Goal: Transaction & Acquisition: Purchase product/service

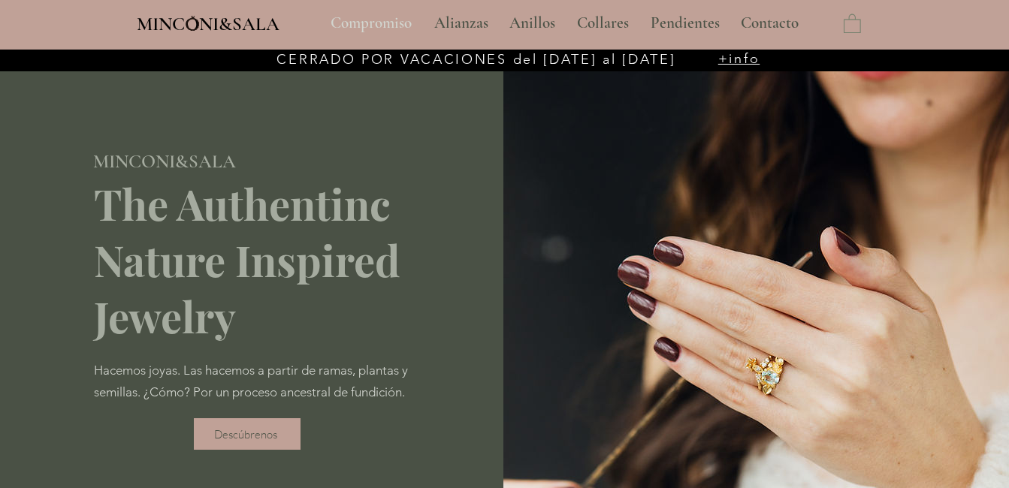
type input "**********"
select select "**********"
click at [534, 25] on p "Anillos" at bounding box center [532, 24] width 61 height 38
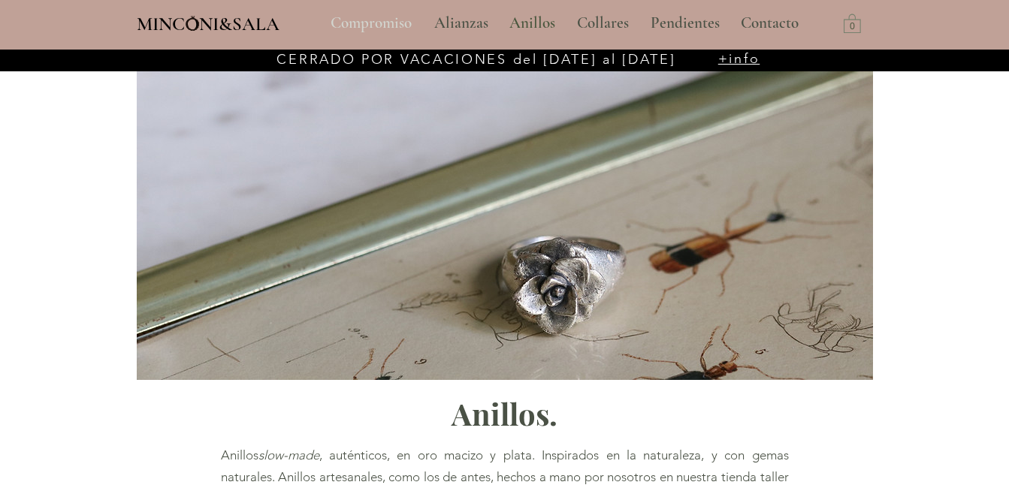
click at [386, 21] on p "Compromiso" at bounding box center [371, 24] width 96 height 38
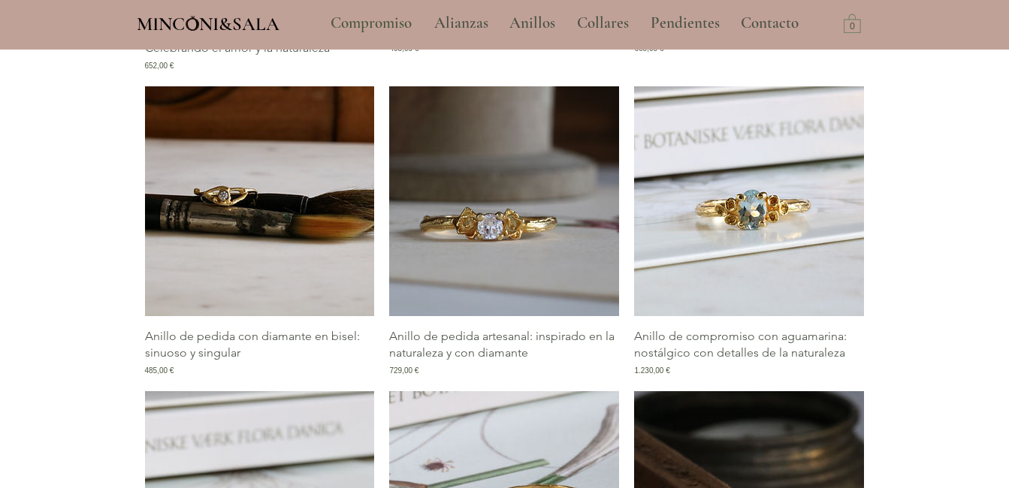
scroll to position [1135, 0]
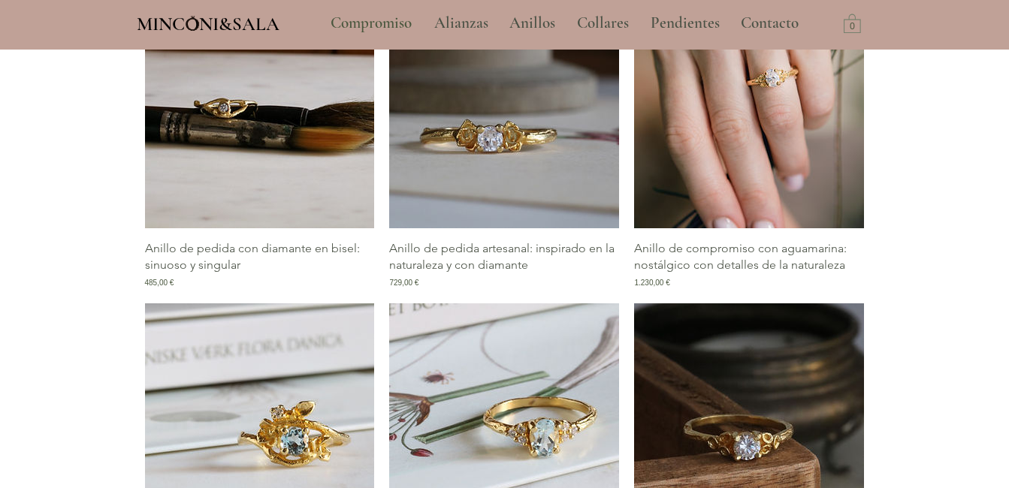
click at [780, 163] on img "Galería de Anillo de compromiso con aguamarina: nostálgico con detalles de la n…" at bounding box center [749, 113] width 230 height 230
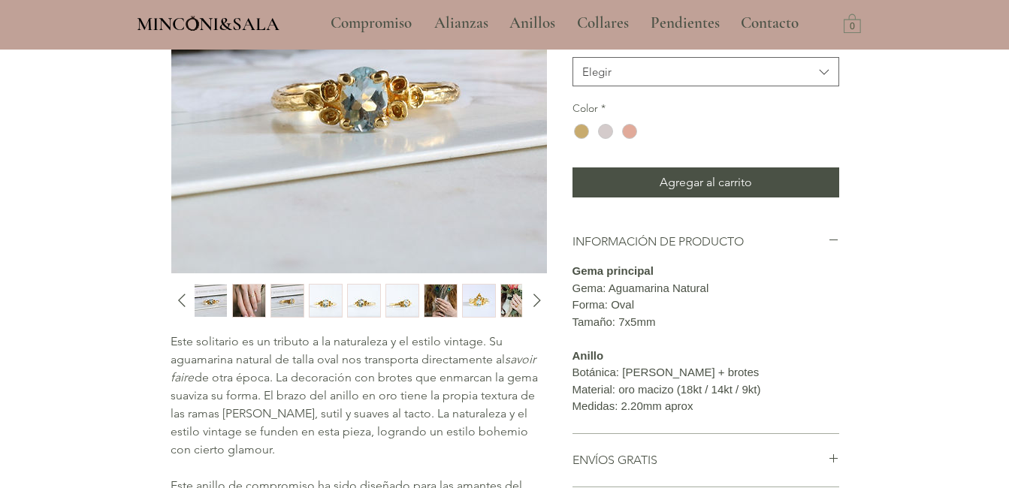
scroll to position [265, 0]
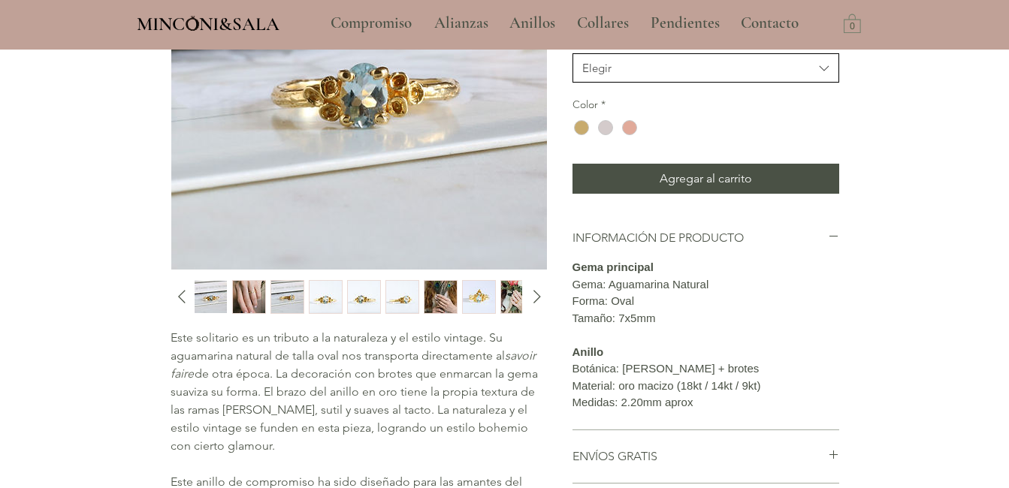
click at [824, 77] on icon "Kilates" at bounding box center [824, 68] width 17 height 17
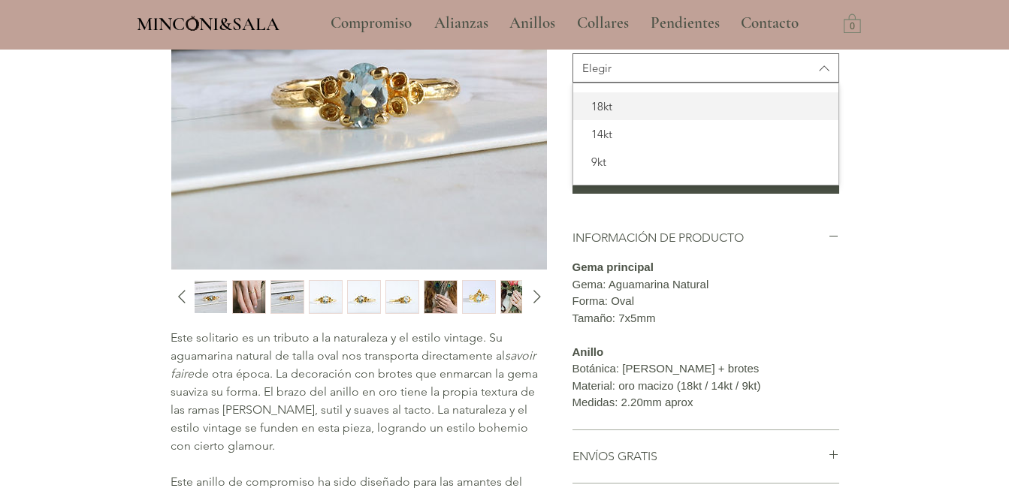
click at [667, 114] on span "18kt" at bounding box center [705, 106] width 247 height 16
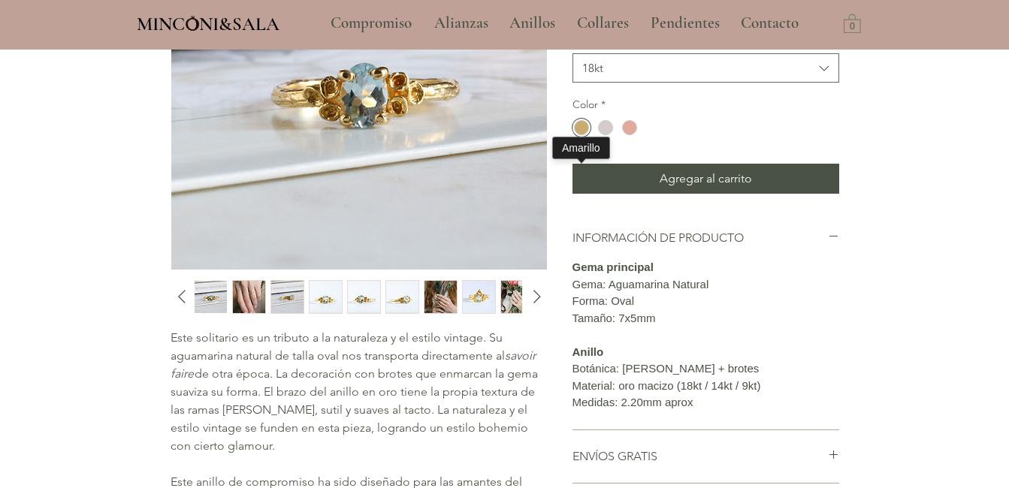
click at [580, 135] on div "main content" at bounding box center [581, 127] width 15 height 15
click at [603, 135] on div "main content" at bounding box center [605, 127] width 15 height 15
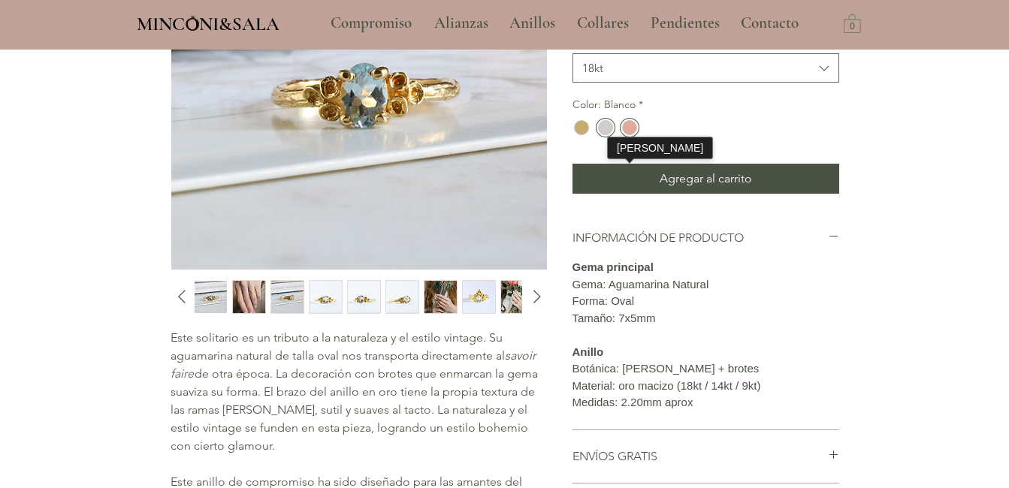
click at [628, 135] on div "main content" at bounding box center [629, 127] width 15 height 15
click at [675, 188] on span "Agregar al carrito" at bounding box center [706, 179] width 92 height 18
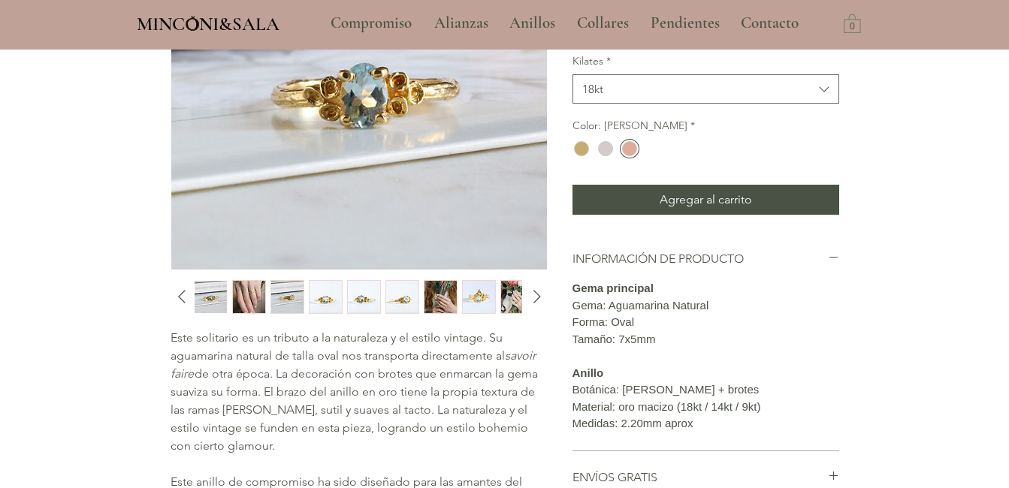
click at [830, 12] on icon "Talla" at bounding box center [824, 3] width 17 height 17
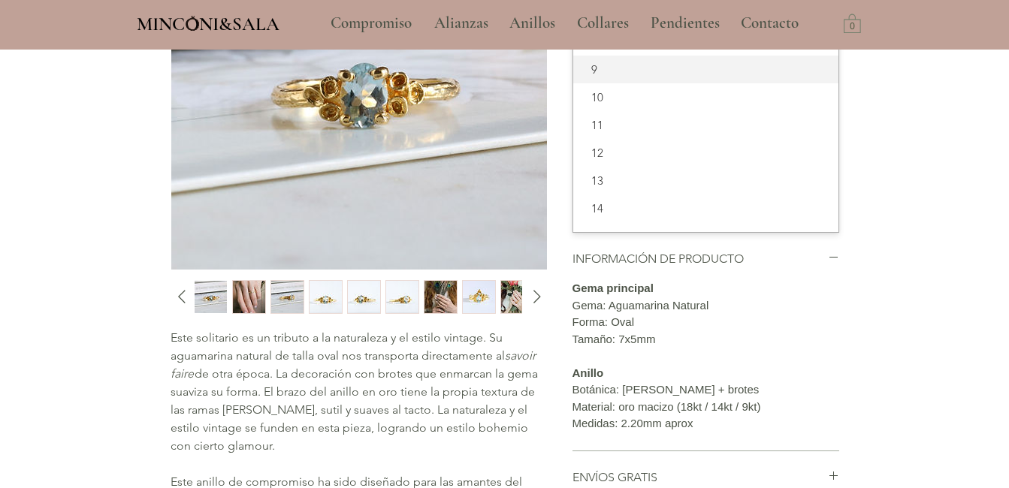
click at [776, 77] on span "9" at bounding box center [705, 70] width 247 height 16
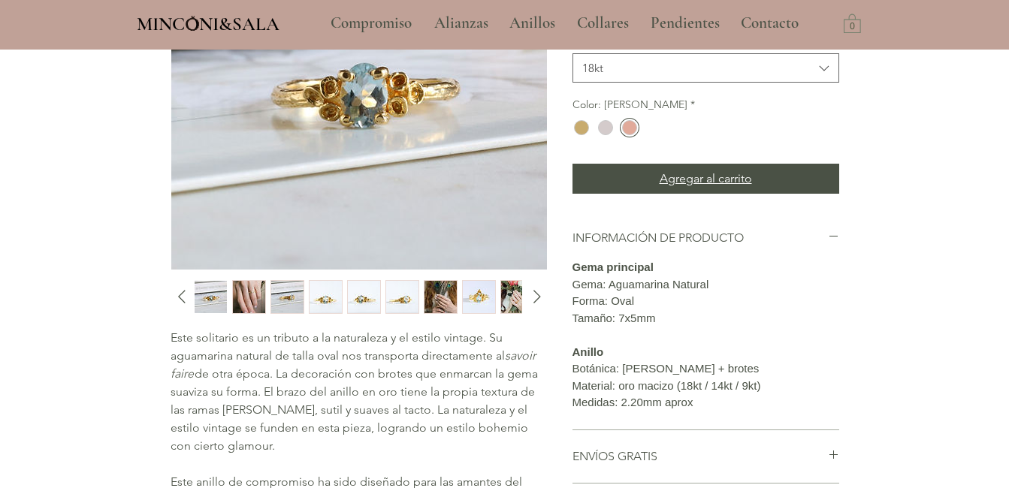
click at [711, 188] on span "Agregar al carrito" at bounding box center [706, 179] width 92 height 18
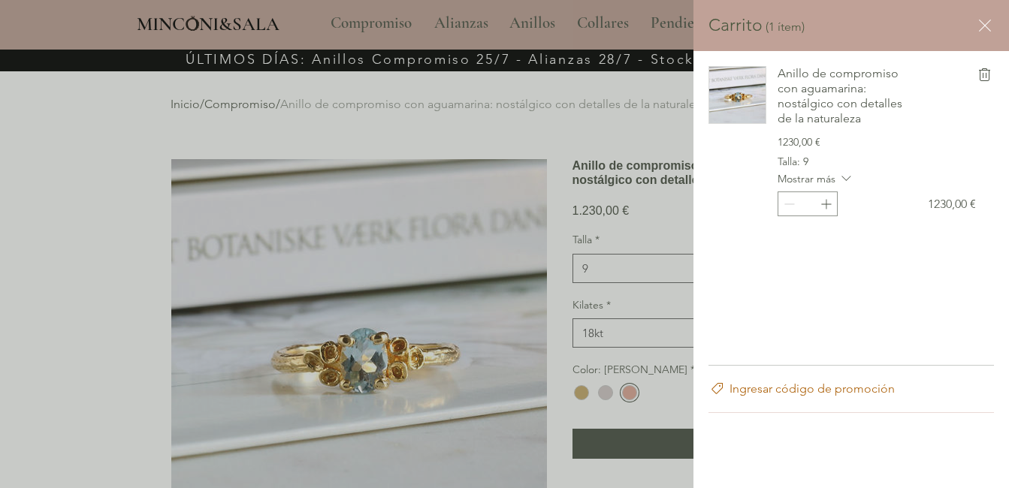
scroll to position [0, 0]
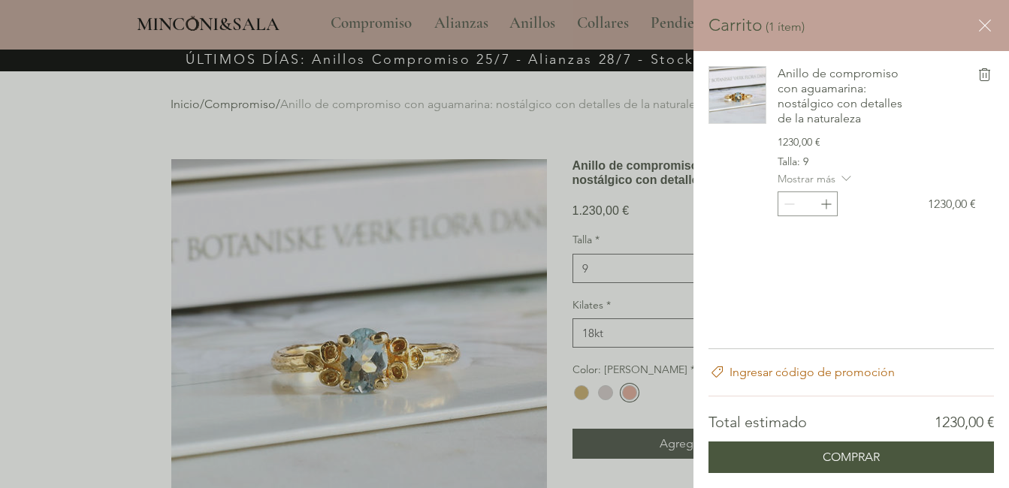
click at [850, 179] on icon "Carro lateral" at bounding box center [847, 179] width 16 height 16
click at [982, 73] on icon "retirar Anillo de compromiso con aguamarina: nostálgico con detalles de la natu…" at bounding box center [985, 75] width 18 height 18
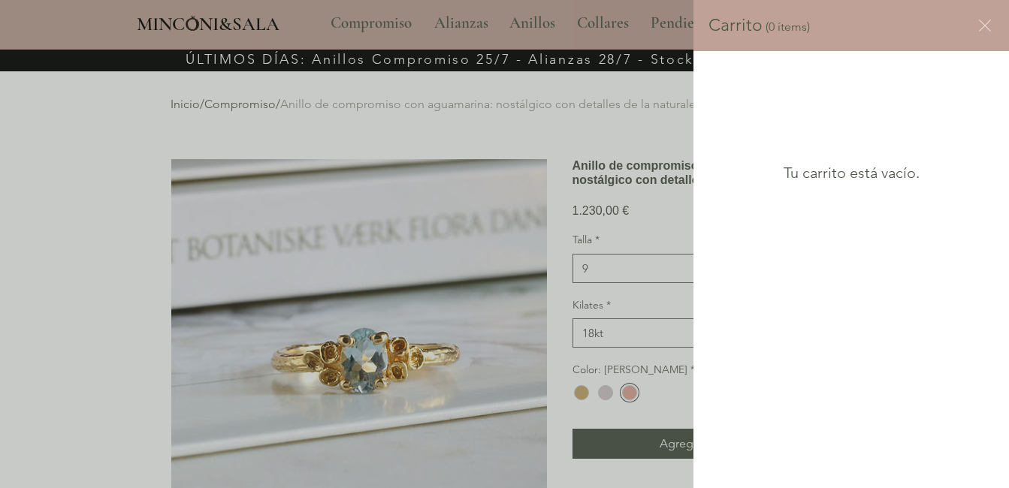
click at [983, 25] on icon "Cerrar carrito" at bounding box center [985, 26] width 18 height 18
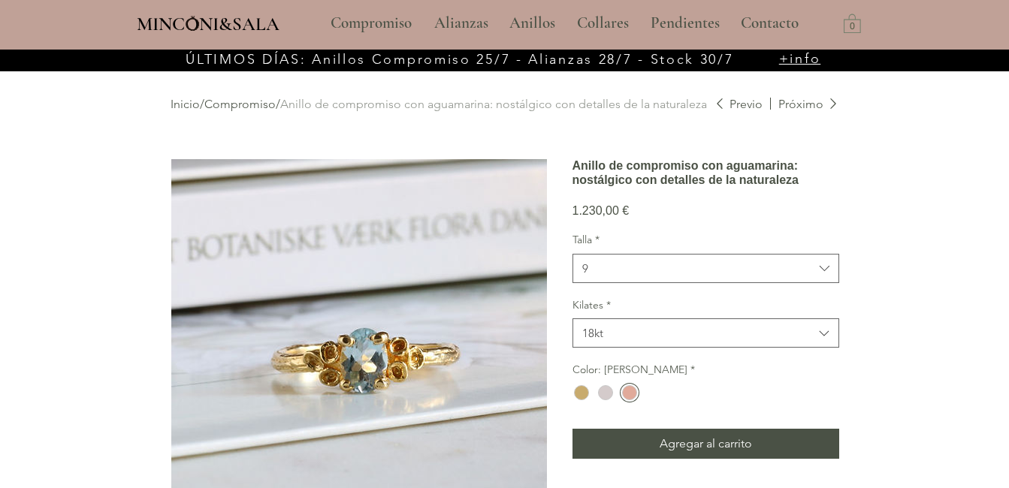
scroll to position [265, 0]
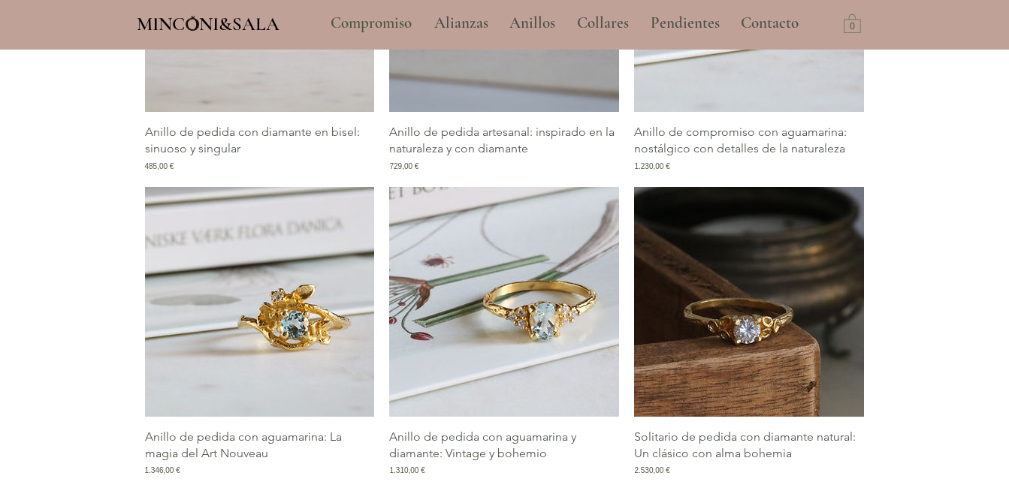
scroll to position [1332, 0]
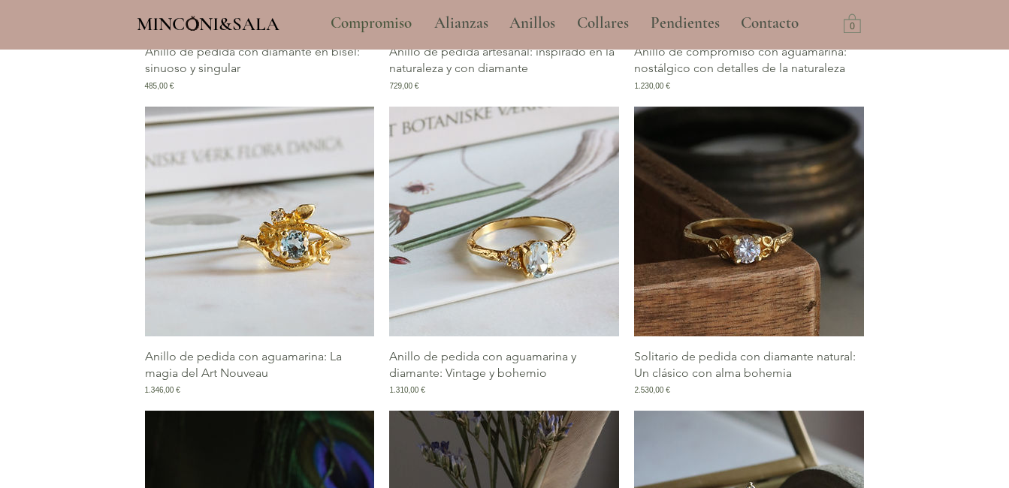
click at [541, 271] on img "Galería de Anillo de pedida con aguamarina y diamante: Vintage y bohemio" at bounding box center [504, 222] width 230 height 230
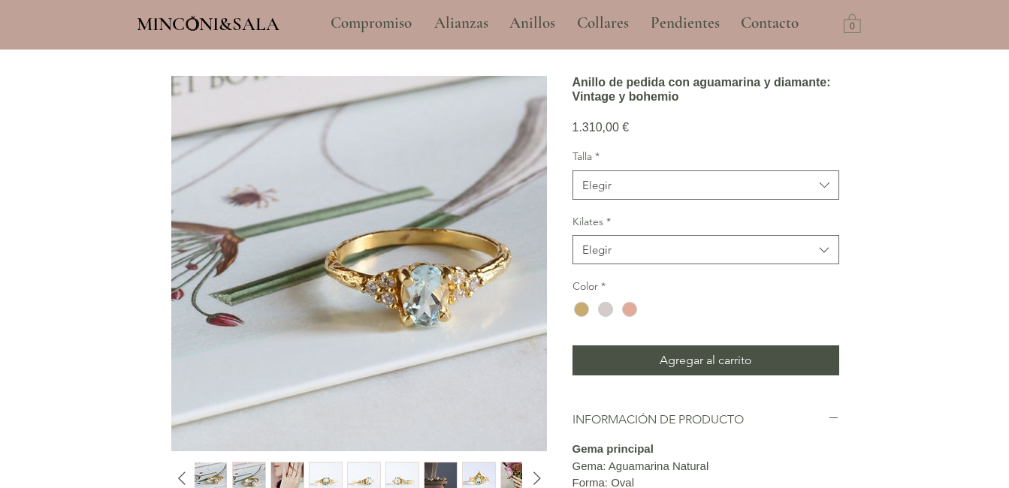
scroll to position [90, 0]
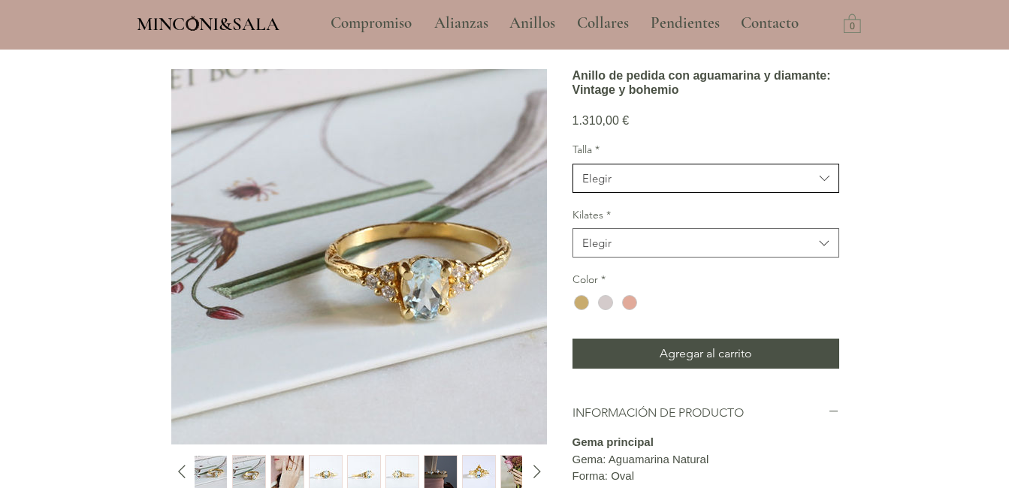
click at [824, 187] on icon "Talla" at bounding box center [824, 178] width 17 height 17
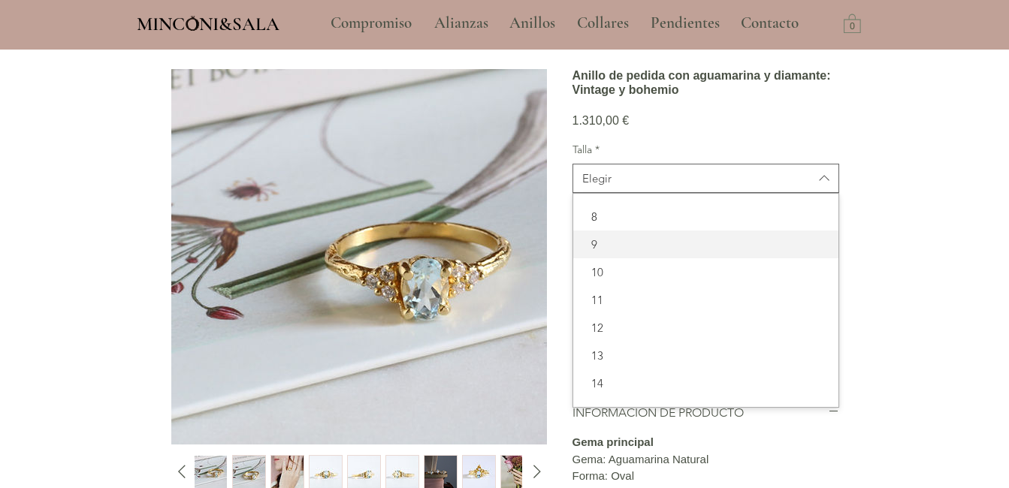
click at [706, 253] on span "9" at bounding box center [705, 245] width 247 height 16
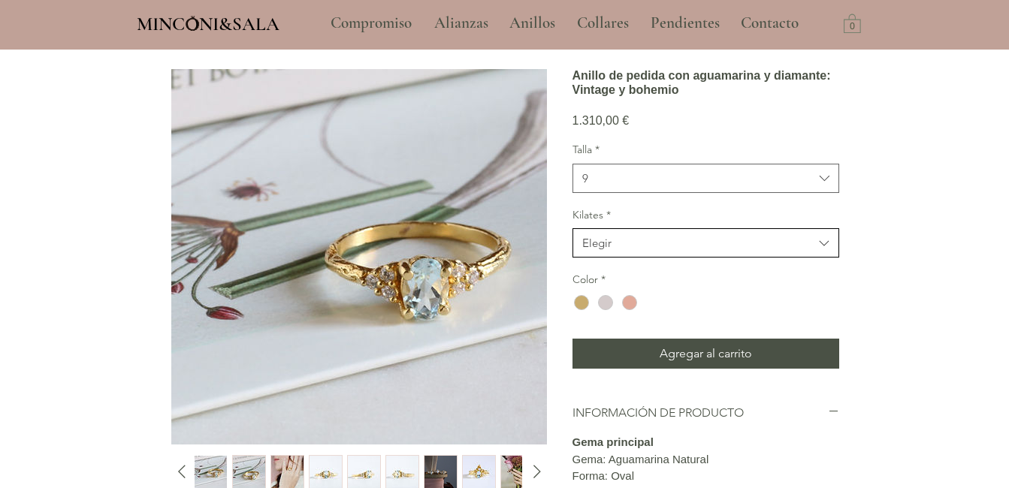
click at [827, 253] on icon "Kilates" at bounding box center [824, 243] width 17 height 17
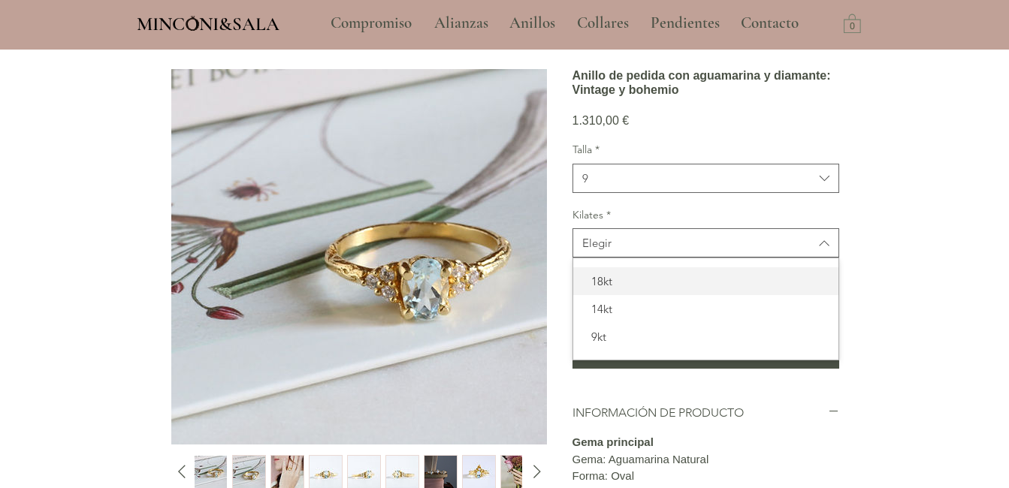
click at [795, 289] on span "18kt" at bounding box center [705, 282] width 247 height 16
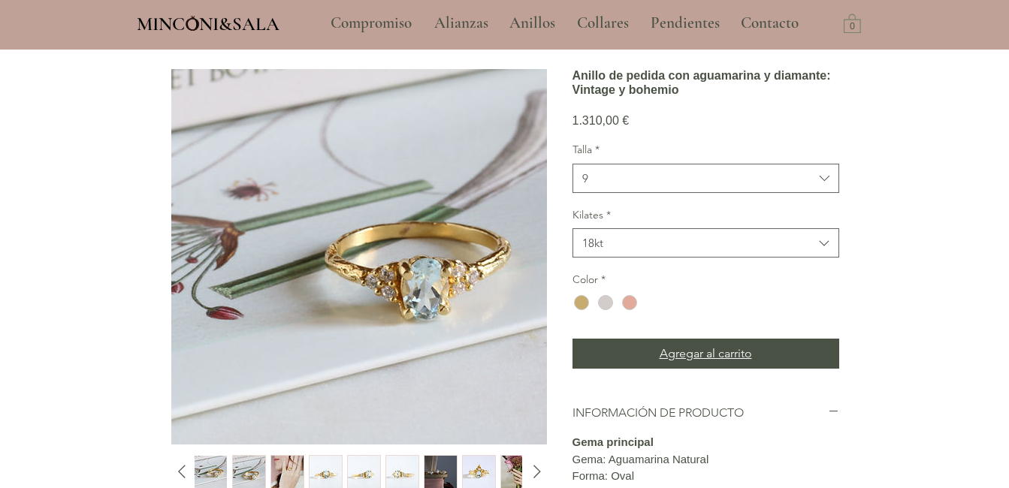
click at [729, 363] on span "Agregar al carrito" at bounding box center [706, 354] width 92 height 18
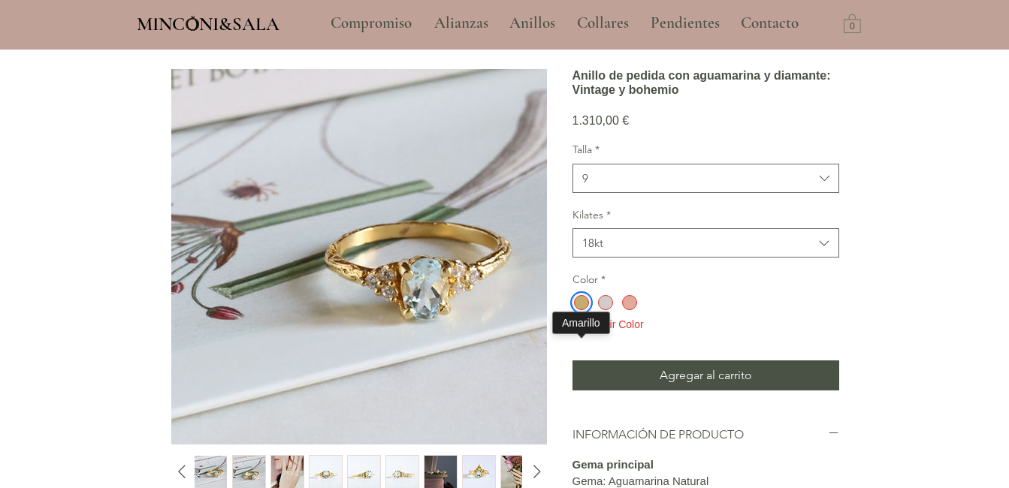
click at [581, 310] on div "main content" at bounding box center [581, 302] width 15 height 15
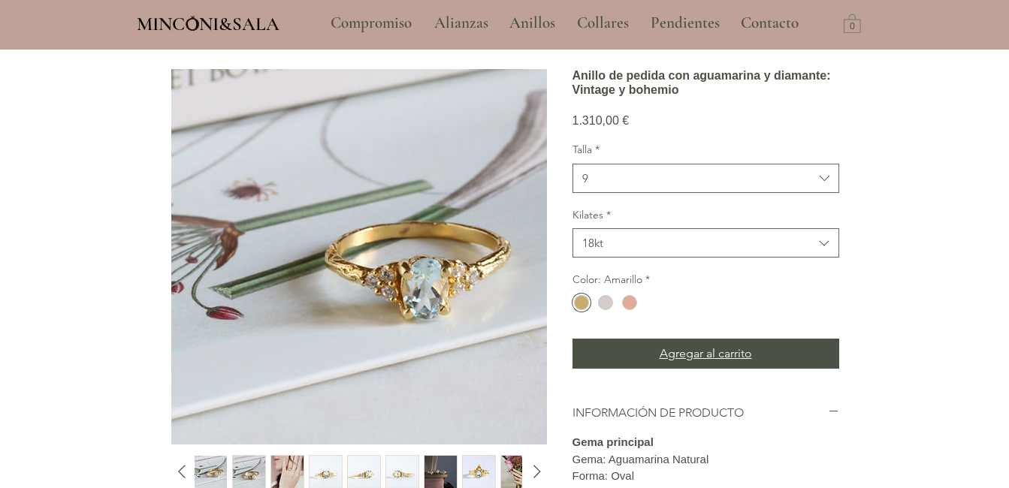
click at [706, 363] on span "Agregar al carrito" at bounding box center [706, 354] width 92 height 18
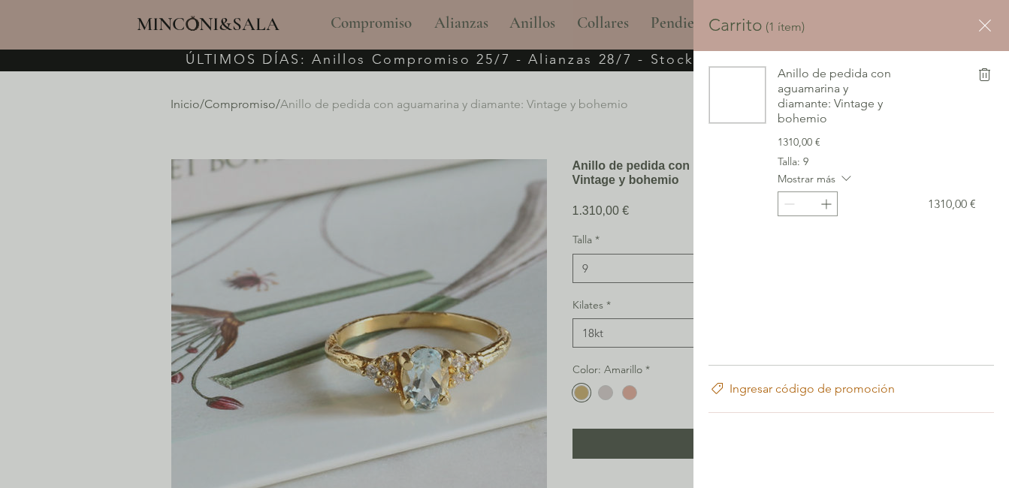
scroll to position [0, 0]
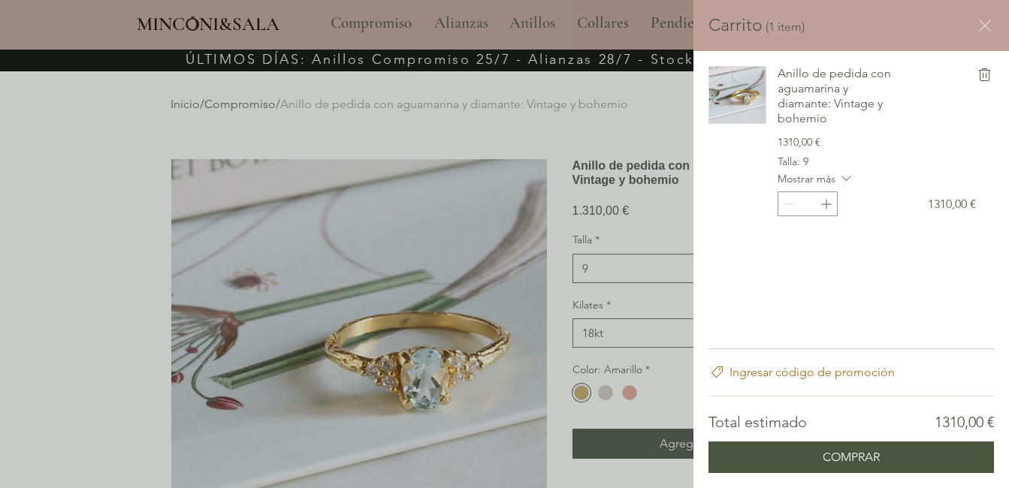
click at [986, 25] on icon "Cerrar carrito" at bounding box center [985, 26] width 12 height 12
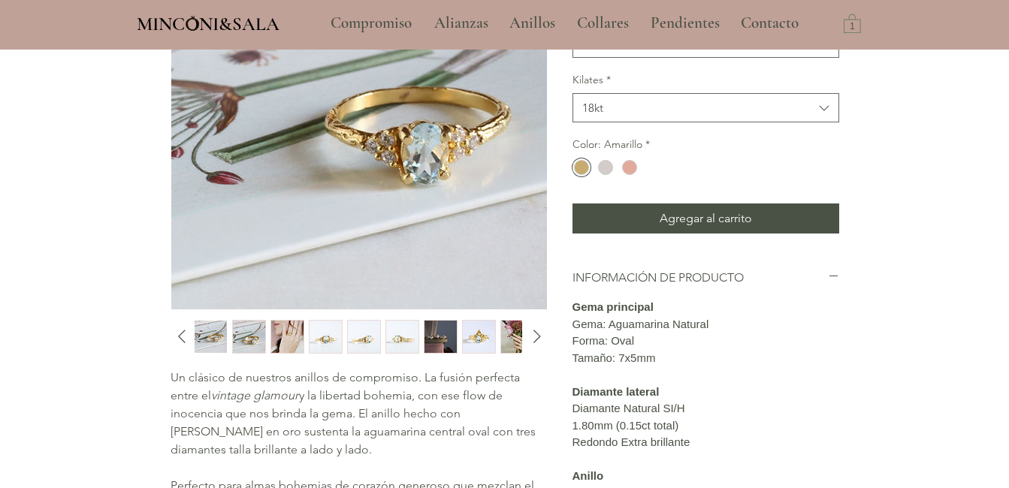
scroll to position [83, 0]
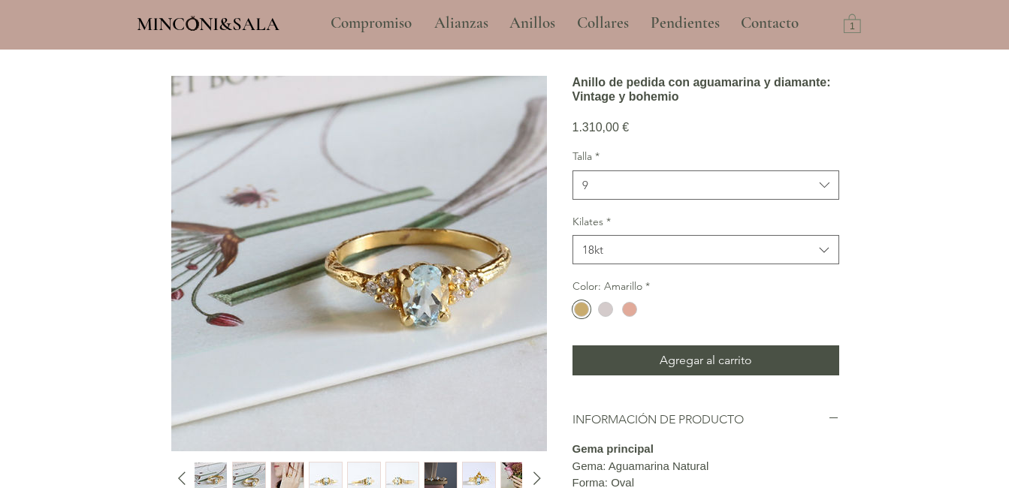
click at [323, 473] on img "4 / 13" at bounding box center [326, 479] width 32 height 32
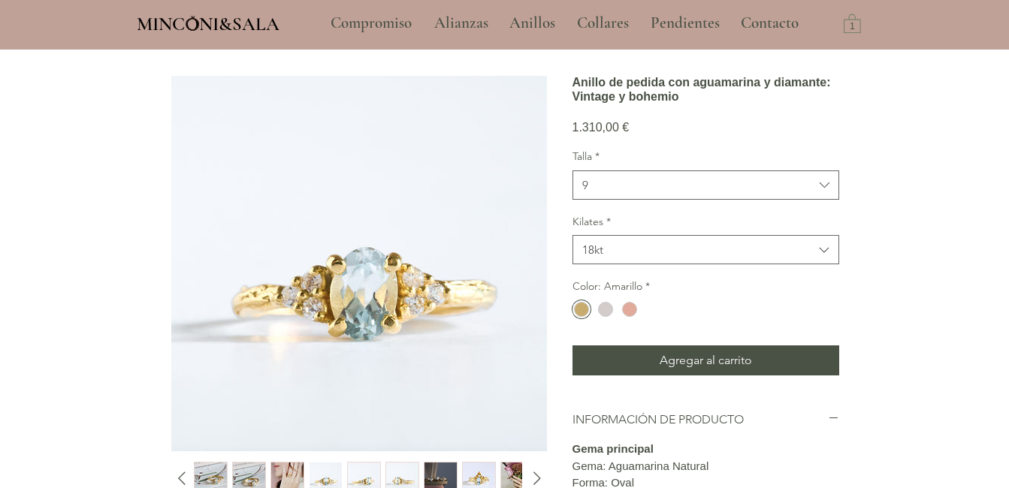
click at [362, 475] on img "5 / 13" at bounding box center [364, 479] width 32 height 32
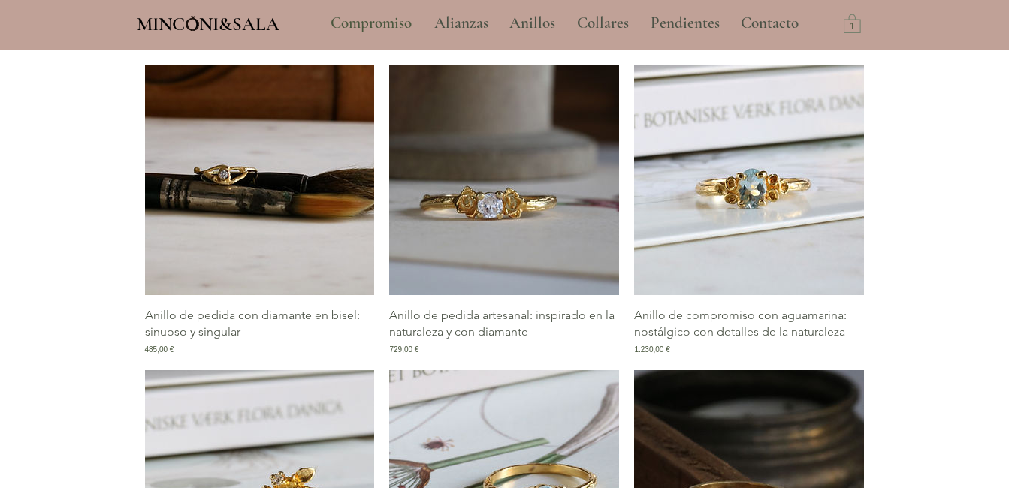
scroll to position [1052, 0]
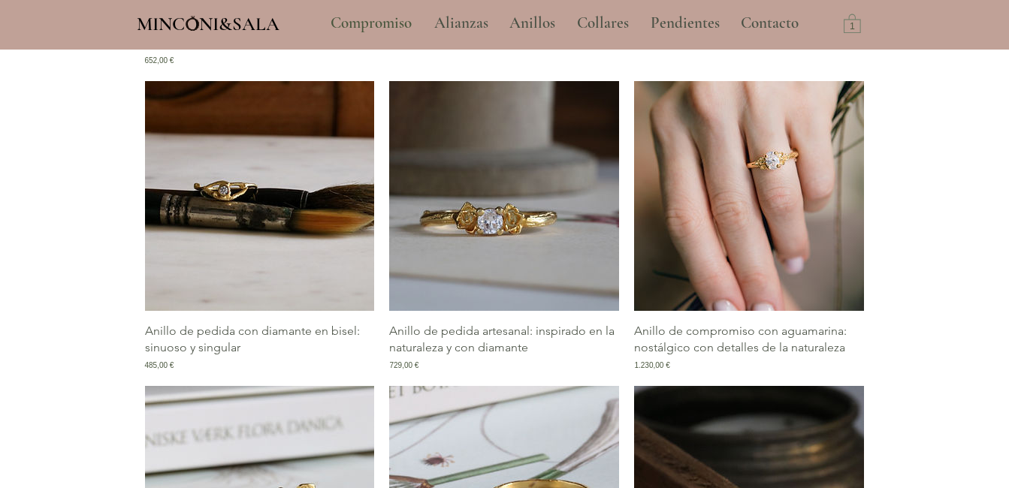
click at [766, 250] on img "Galería de Anillo de compromiso con aguamarina: nostálgico con detalles de la n…" at bounding box center [749, 196] width 230 height 230
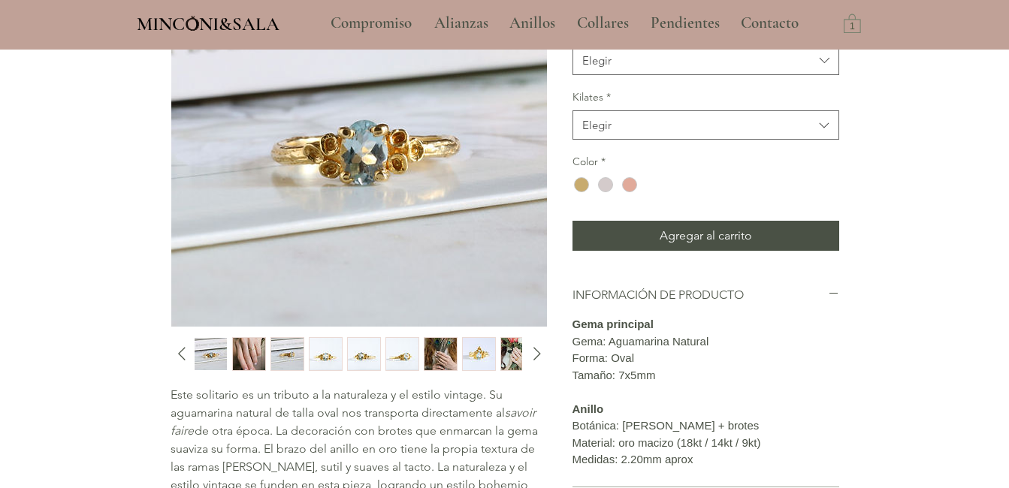
scroll to position [228, 0]
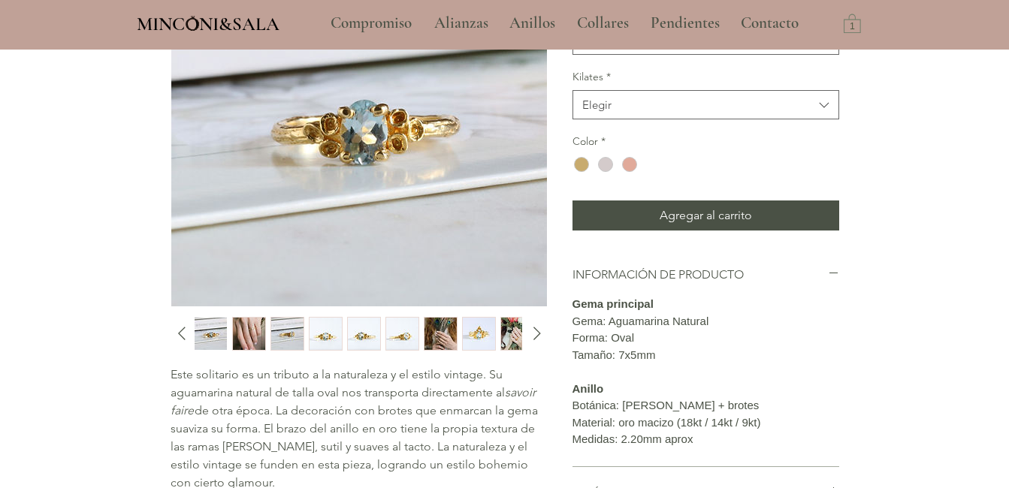
click at [320, 342] on img "4 / 12" at bounding box center [326, 334] width 32 height 32
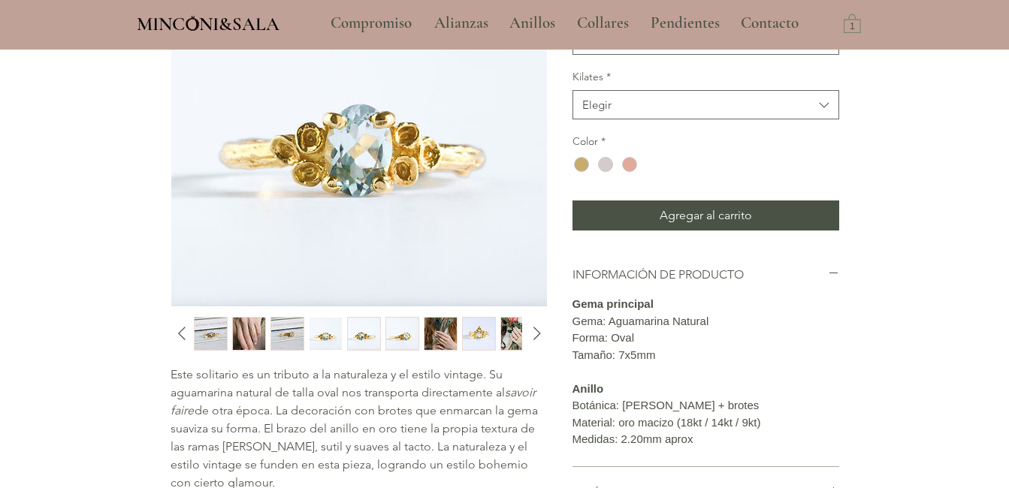
click at [365, 338] on img "5 / 12" at bounding box center [364, 334] width 32 height 32
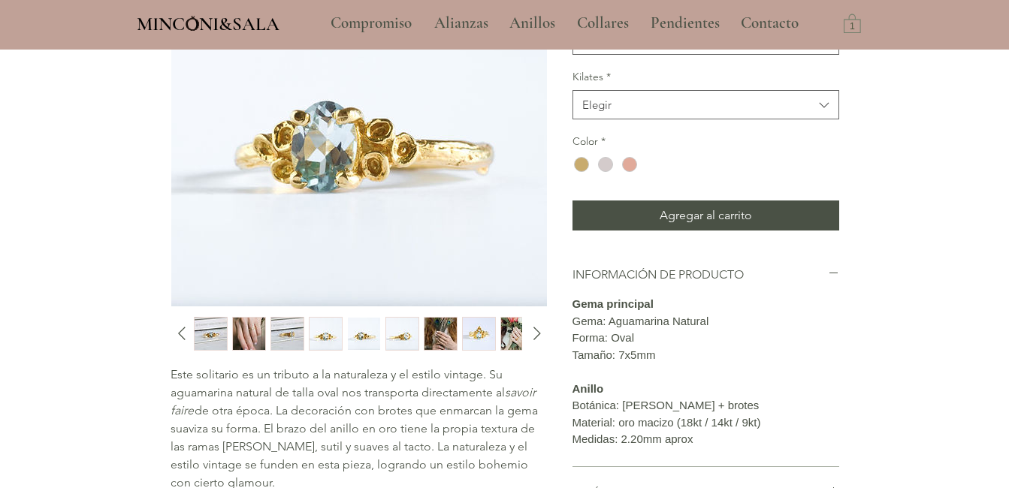
click at [332, 328] on img "4 / 12" at bounding box center [326, 334] width 32 height 32
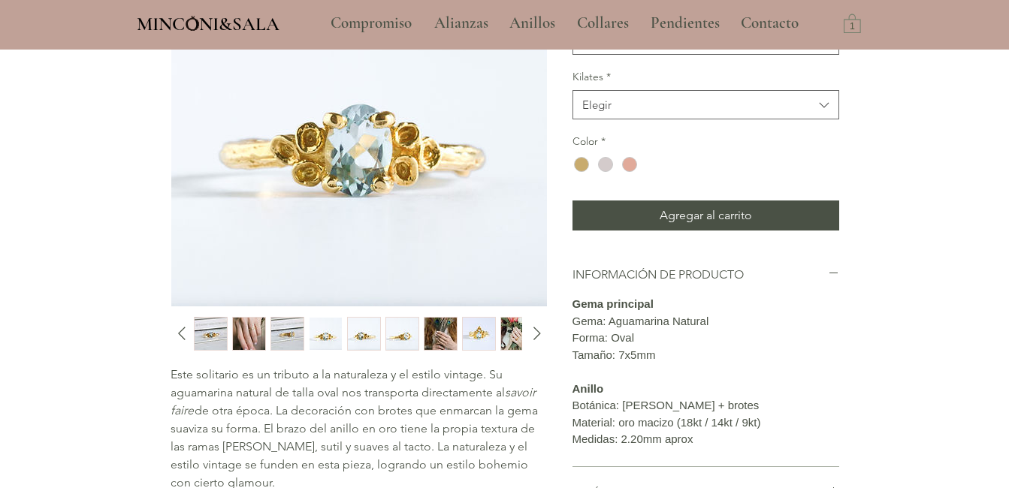
click at [370, 338] on img "5 / 12" at bounding box center [364, 334] width 32 height 32
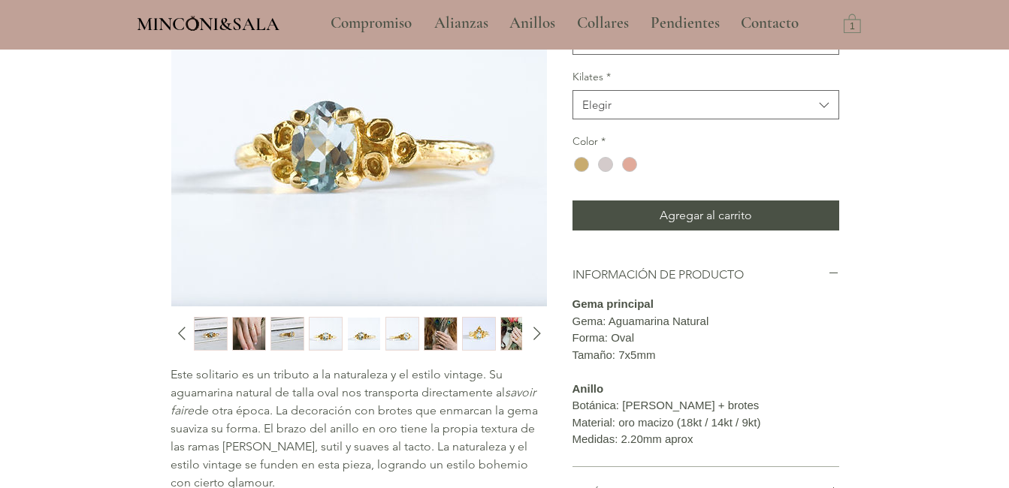
click at [404, 333] on img "6 / 12" at bounding box center [402, 334] width 32 height 32
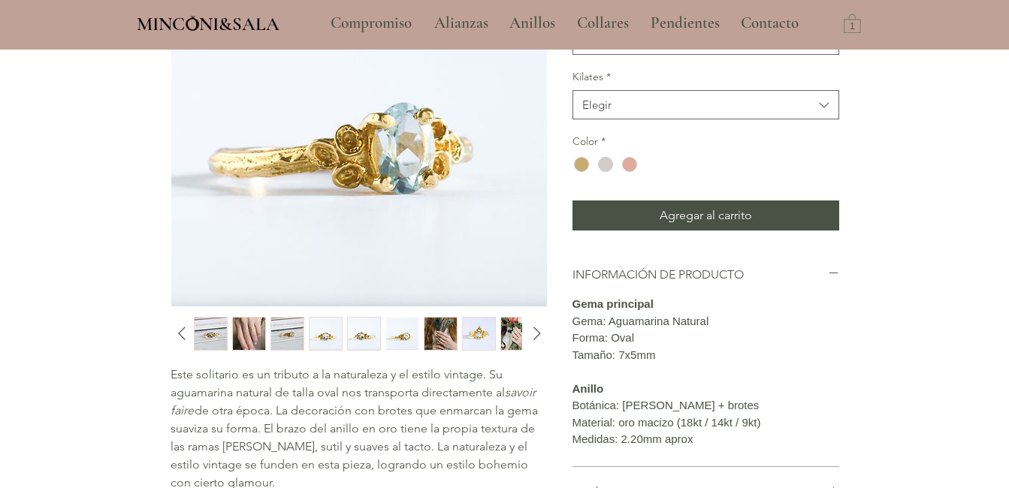
click at [442, 333] on img "7 / 12" at bounding box center [441, 334] width 32 height 32
